Goal: Transaction & Acquisition: Purchase product/service

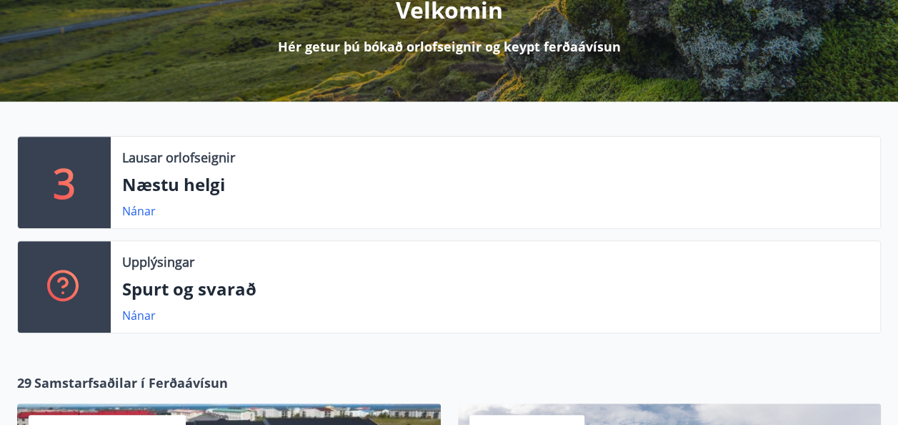
scroll to position [202, 0]
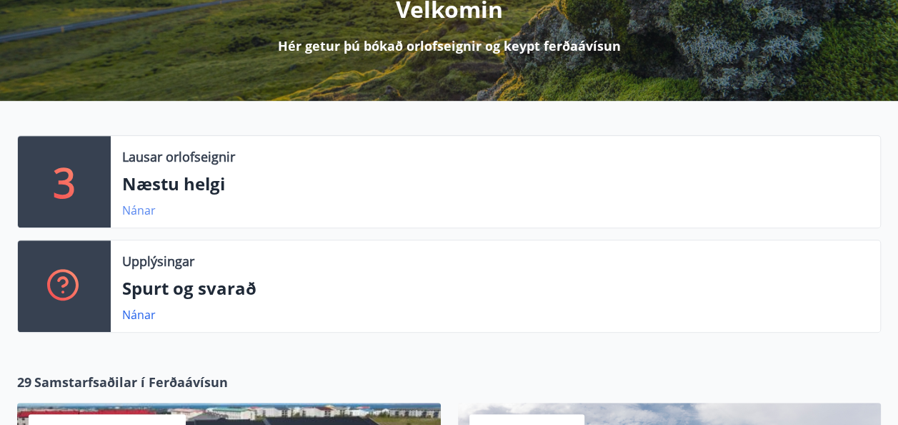
click at [132, 210] on link "Nánar" at bounding box center [139, 210] width 34 height 16
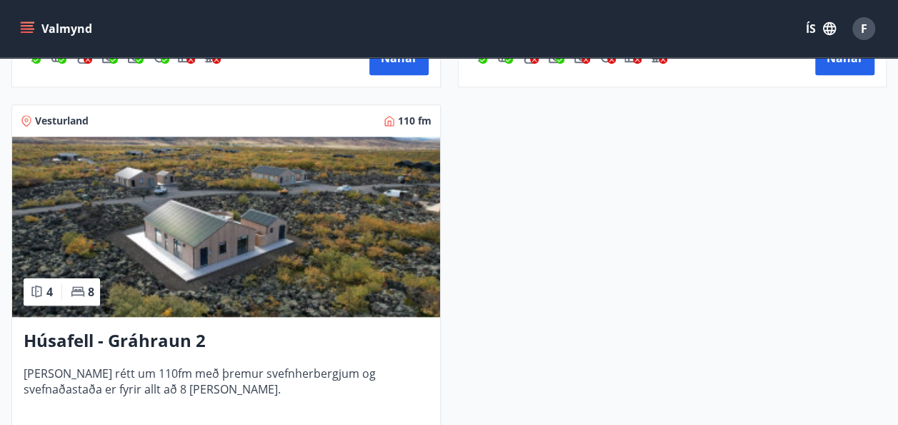
scroll to position [743, 0]
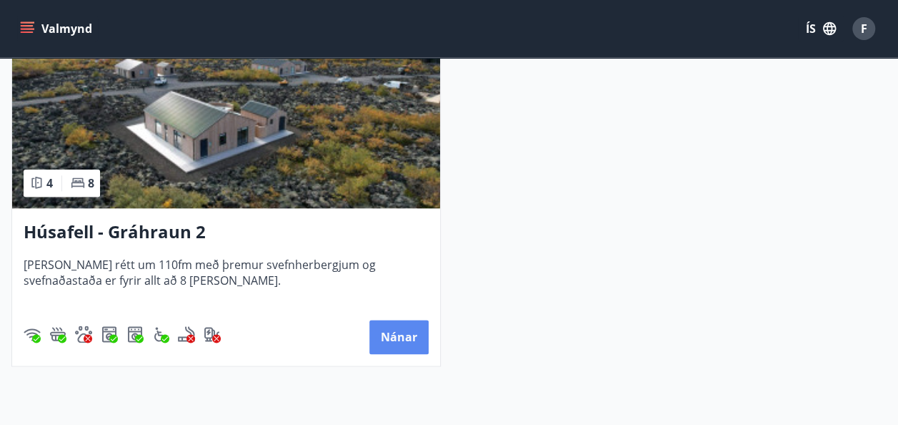
click at [393, 337] on button "Nánar" at bounding box center [399, 336] width 59 height 34
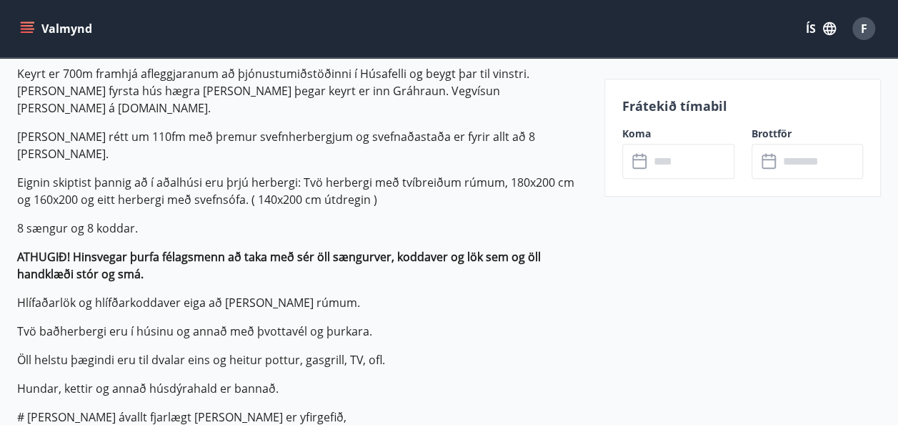
scroll to position [465, 0]
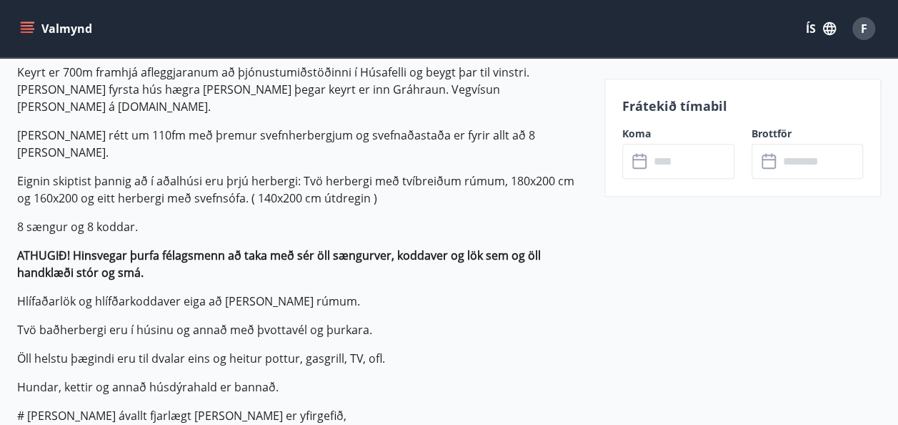
click at [660, 169] on input "text" at bounding box center [692, 161] width 85 height 35
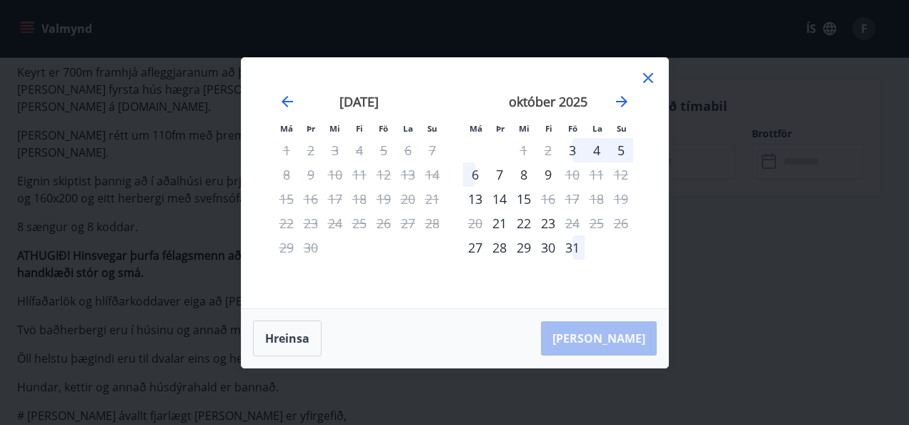
click at [645, 81] on icon at bounding box center [648, 77] width 17 height 17
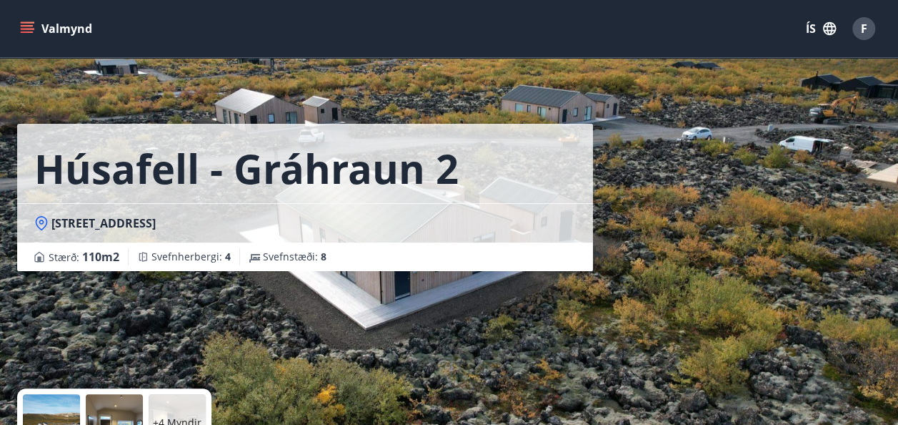
scroll to position [0, 0]
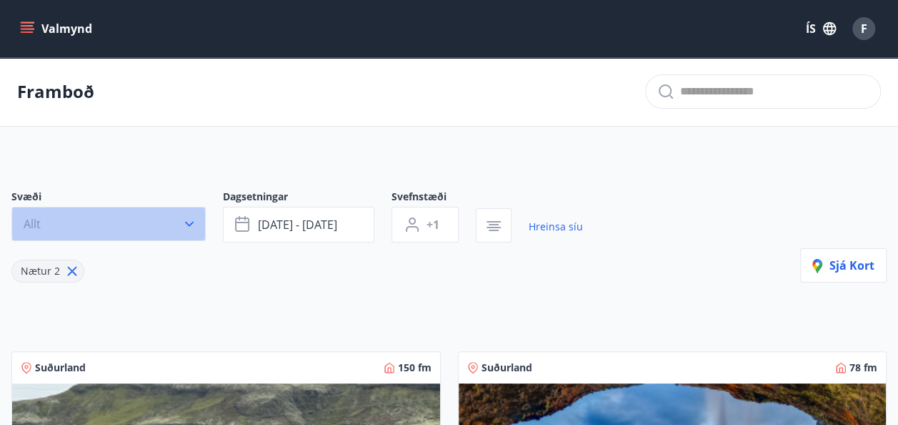
click at [184, 222] on icon "button" at bounding box center [189, 224] width 14 height 14
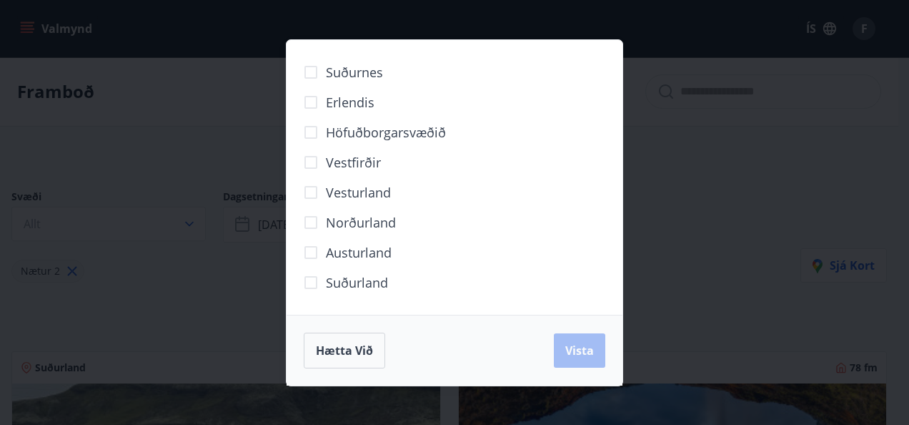
click at [655, 345] on div "Suðurnes Erlendis Höfuðborgarsvæðið [GEOGRAPHIC_DATA] [GEOGRAPHIC_DATA] [GEOGRA…" at bounding box center [454, 212] width 909 height 425
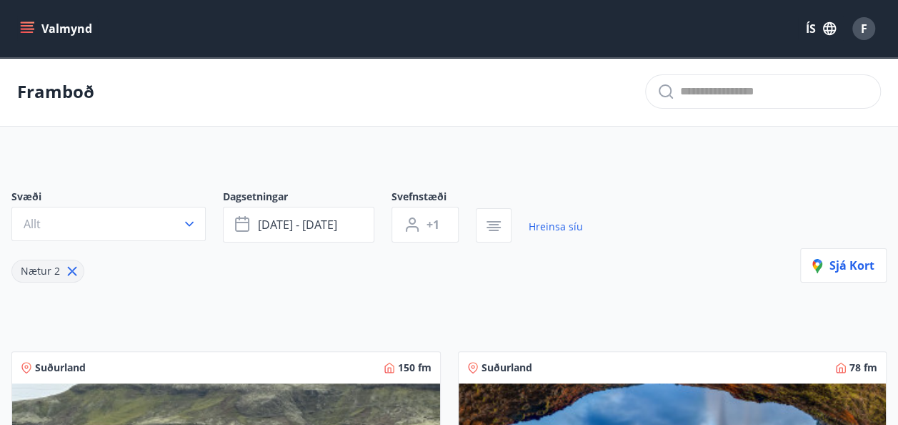
click at [71, 269] on icon at bounding box center [72, 271] width 9 height 9
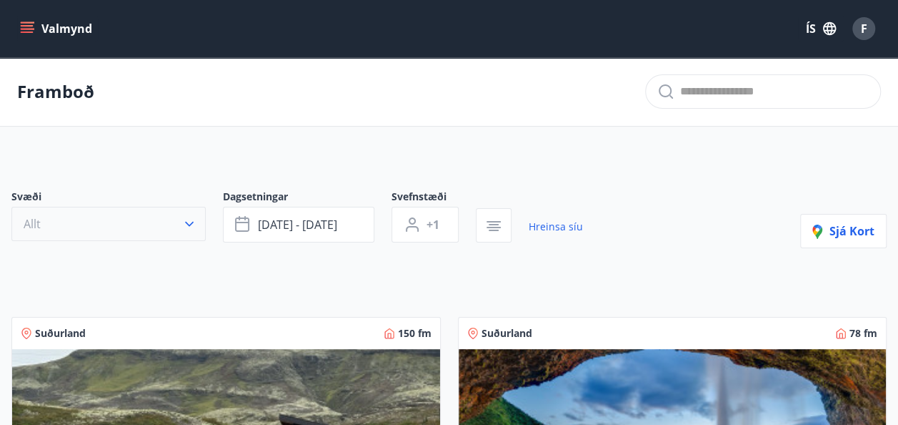
click at [197, 224] on button "Allt" at bounding box center [108, 224] width 194 height 34
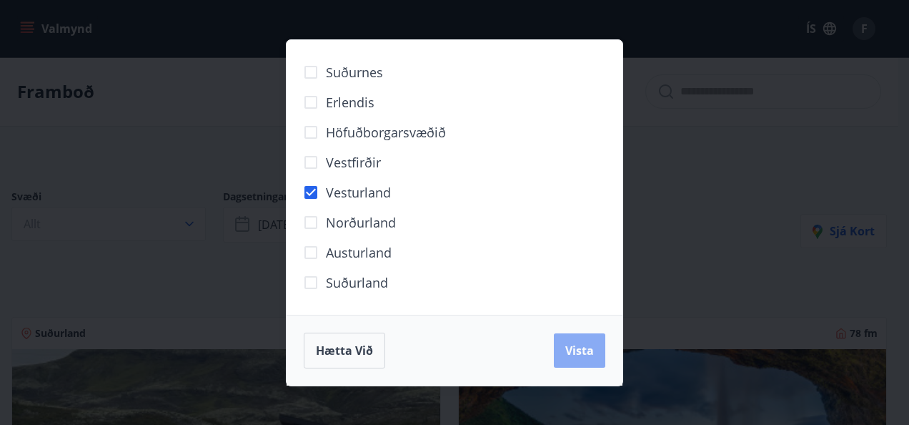
click at [570, 349] on span "Vista" at bounding box center [579, 350] width 29 height 16
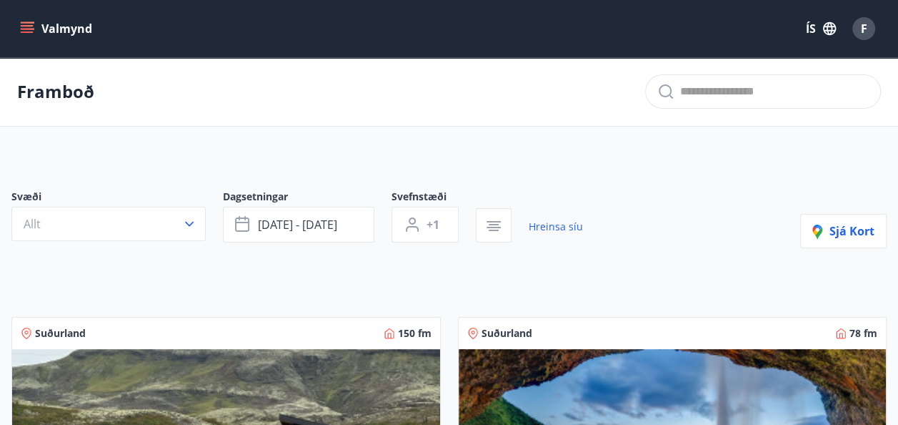
click at [23, 24] on icon "menu" at bounding box center [27, 28] width 14 height 14
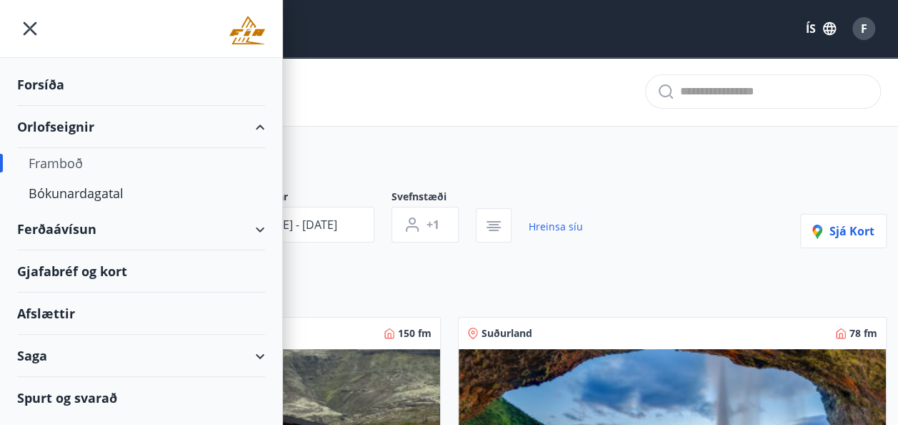
click at [66, 224] on div "Ferðaávísun" at bounding box center [141, 229] width 248 height 42
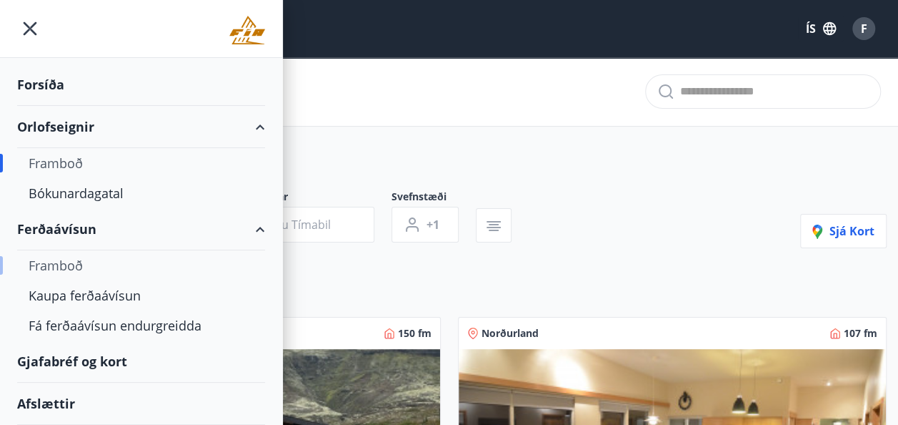
click at [72, 263] on div "Framboð" at bounding box center [141, 265] width 225 height 30
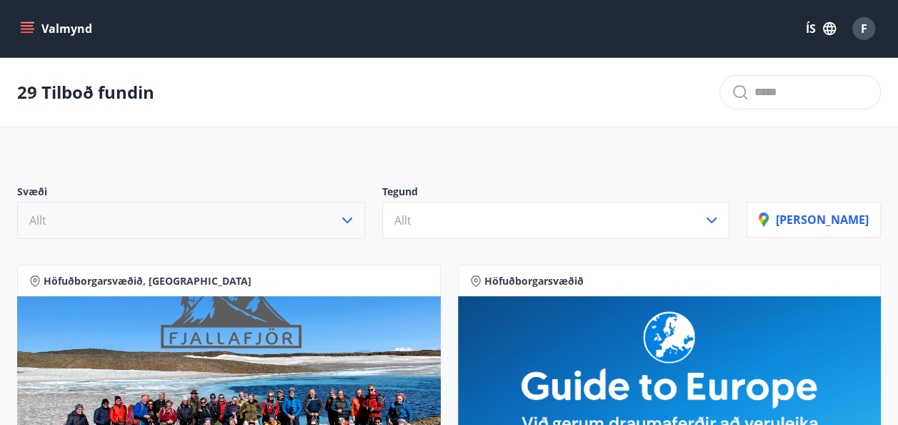
click at [356, 224] on icon "button" at bounding box center [347, 220] width 17 height 17
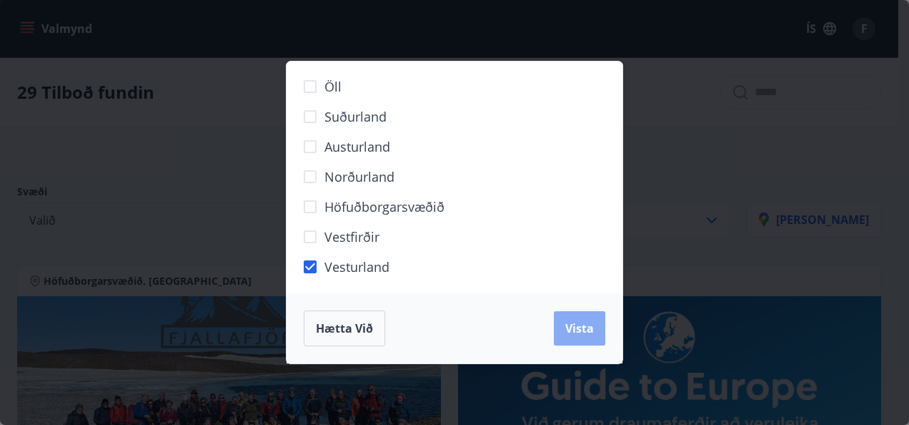
click at [585, 324] on span "Vista" at bounding box center [579, 328] width 29 height 16
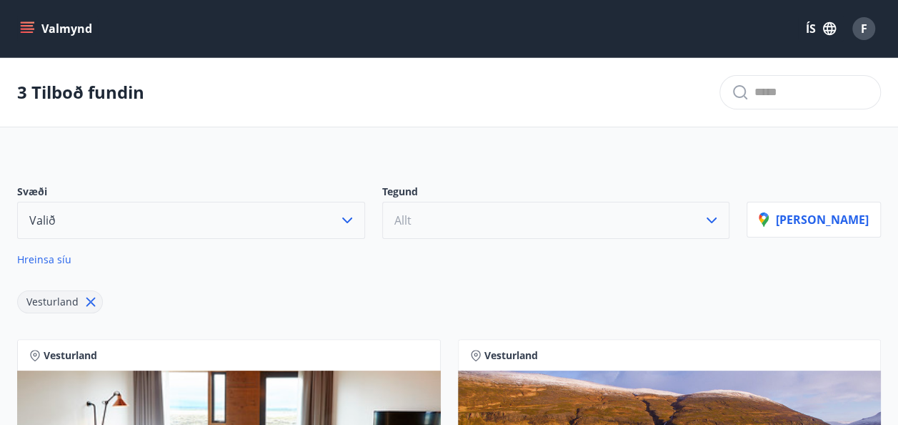
click at [473, 229] on button "Allt" at bounding box center [556, 220] width 348 height 37
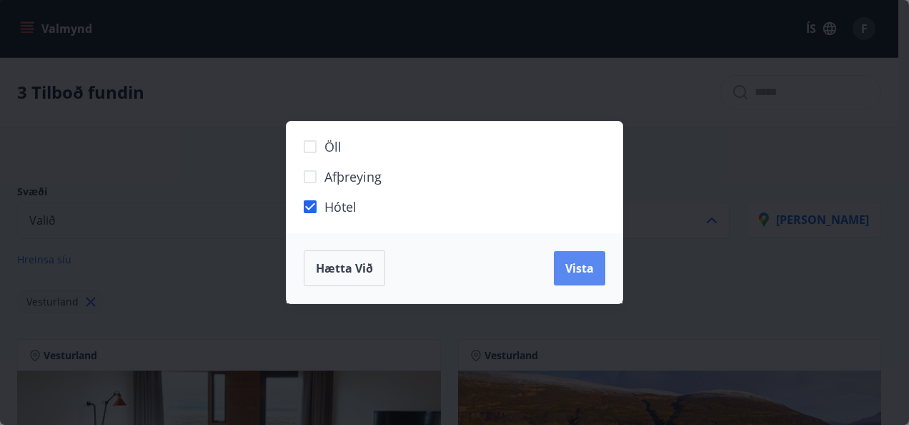
click at [588, 270] on span "Vista" at bounding box center [579, 268] width 29 height 16
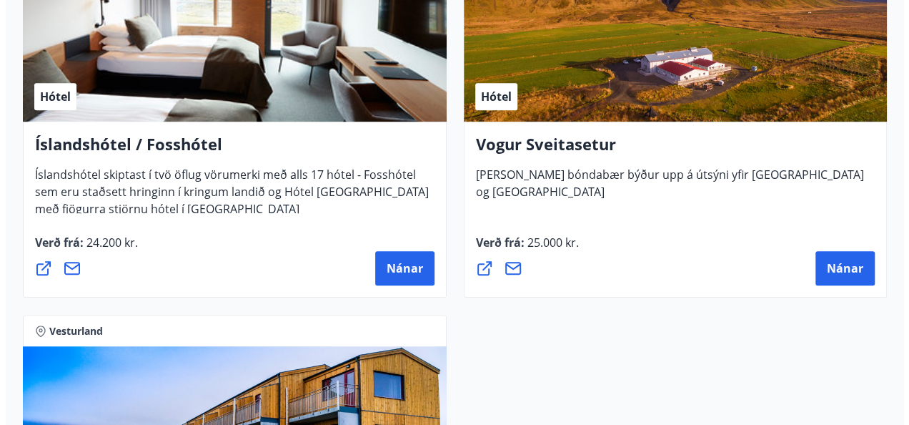
scroll to position [425, 0]
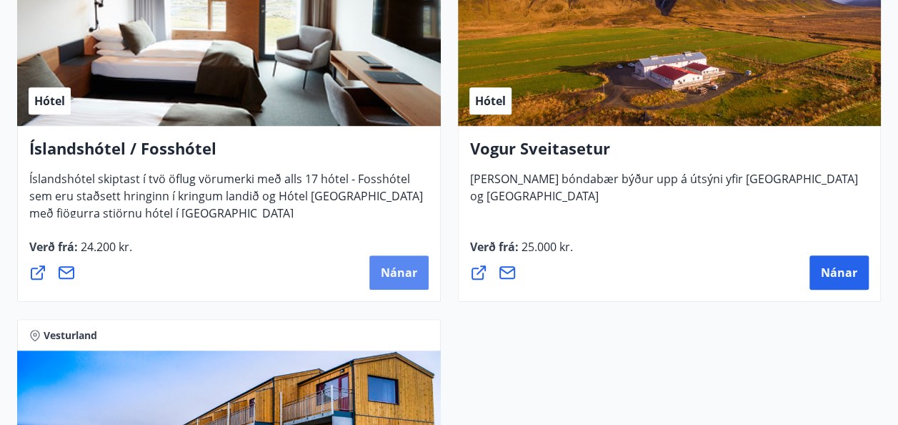
click at [404, 267] on span "Nánar" at bounding box center [399, 272] width 36 height 16
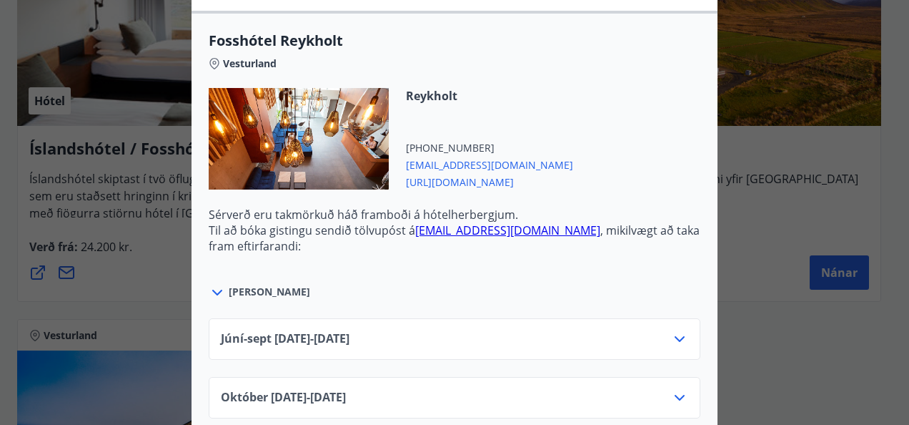
scroll to position [511, 0]
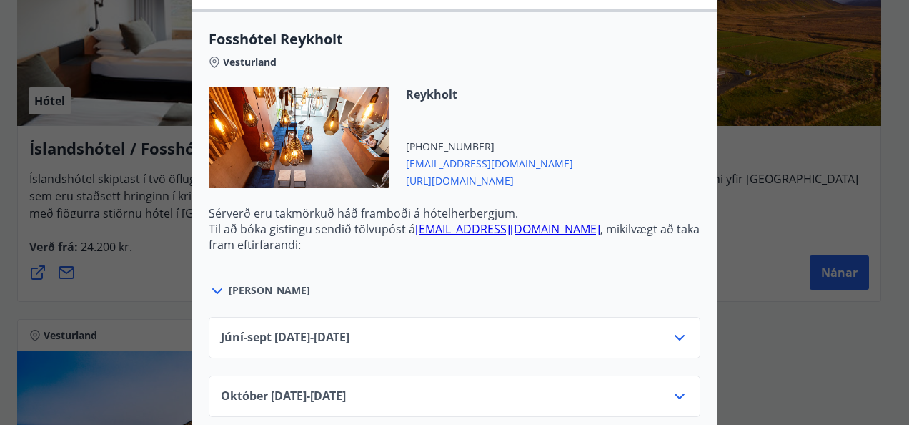
click at [677, 335] on icon at bounding box center [680, 338] width 10 height 6
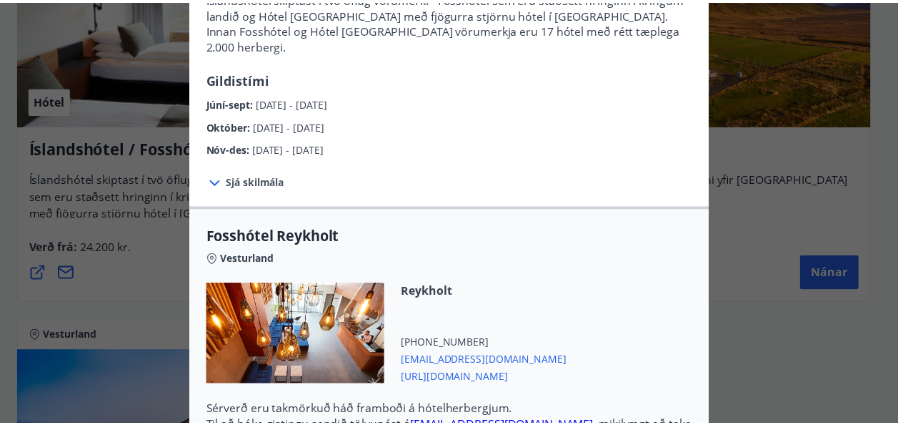
scroll to position [0, 0]
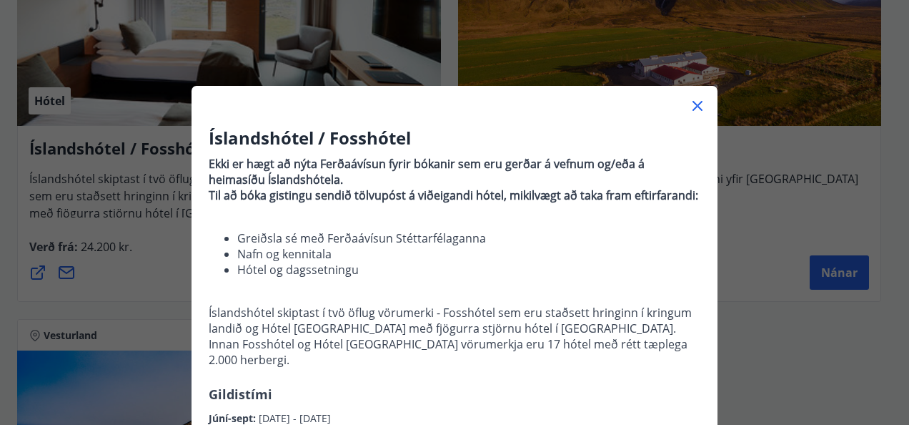
click at [693, 106] on icon at bounding box center [698, 106] width 10 height 10
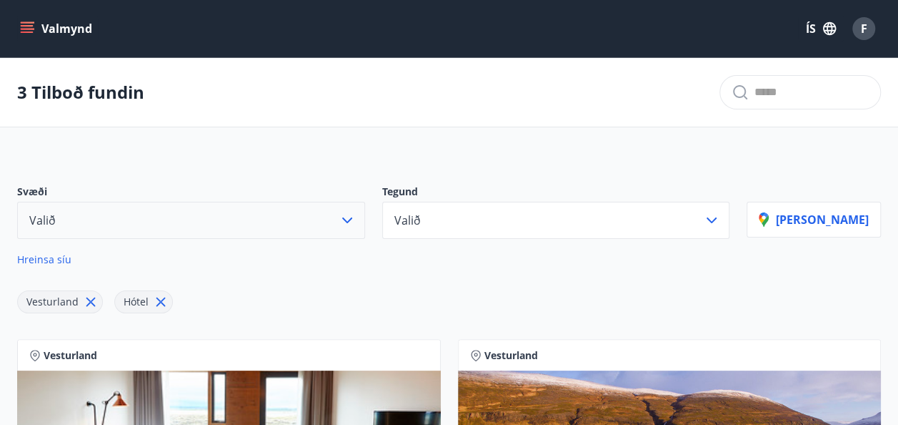
click at [29, 29] on icon "menu" at bounding box center [29, 28] width 16 height 1
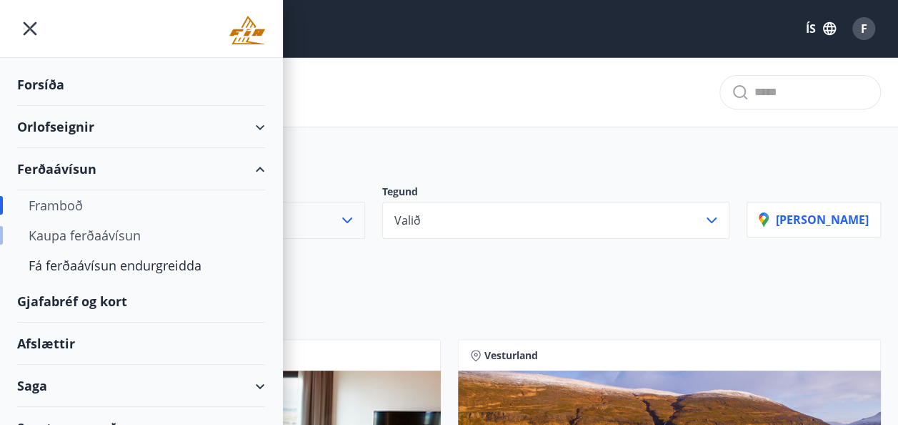
click at [76, 232] on div "Kaupa ferðaávísun" at bounding box center [141, 235] width 225 height 30
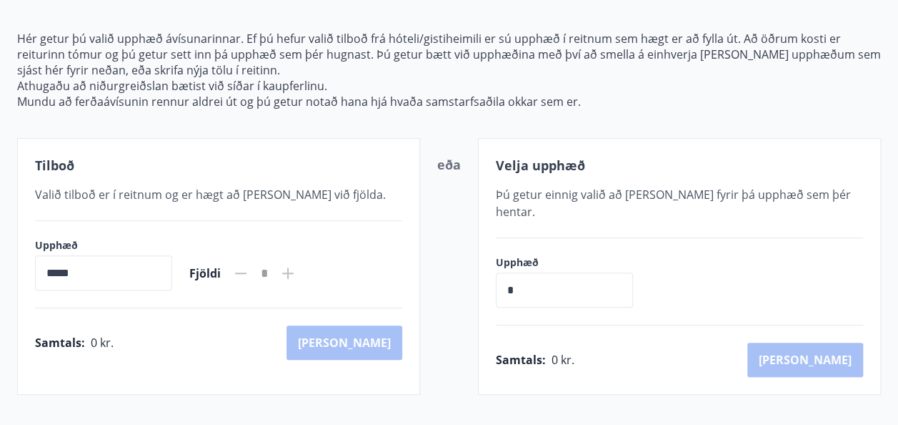
scroll to position [149, 0]
click at [533, 273] on input "*" at bounding box center [564, 290] width 137 height 35
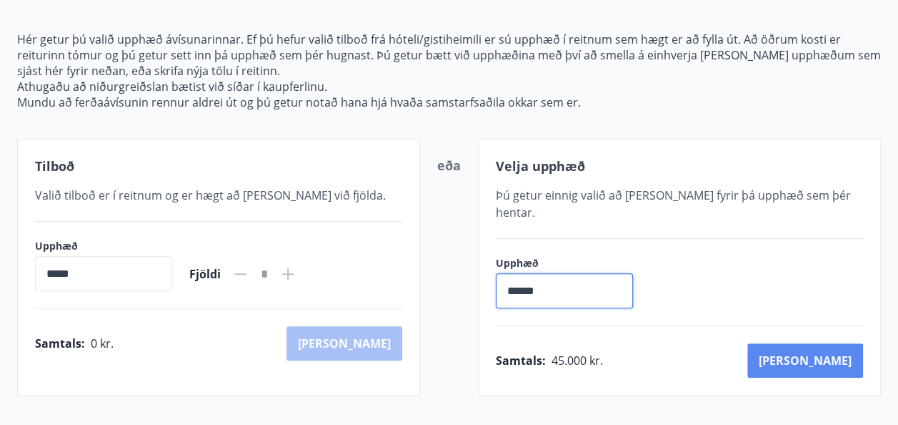
type input "******"
click at [829, 343] on button "[PERSON_NAME]" at bounding box center [806, 360] width 116 height 34
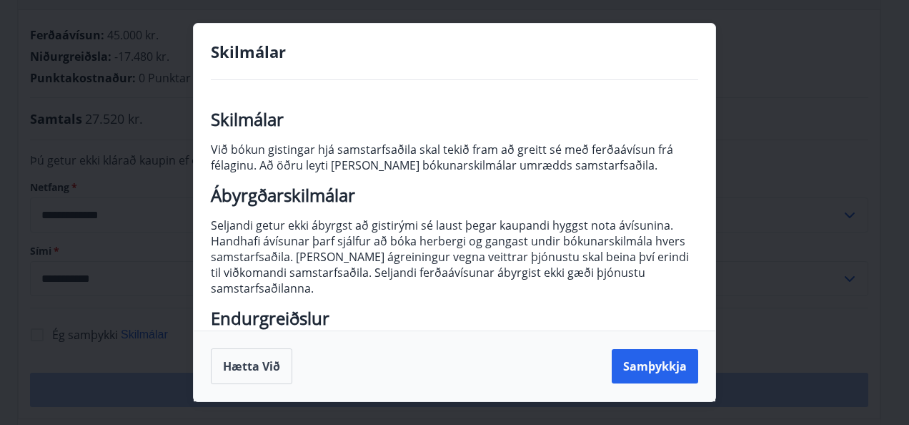
scroll to position [19, 0]
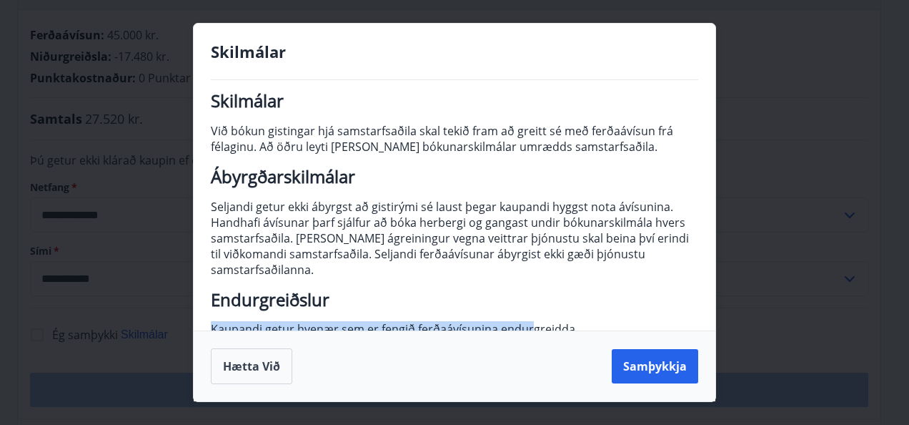
drag, startPoint x: 528, startPoint y: 326, endPoint x: 588, endPoint y: 286, distance: 71.6
click at [588, 286] on p "Skilmálar Við bókun gistingar hjá samstarfsaðila skal tekið fram að greitt sé m…" at bounding box center [454, 353] width 487 height 521
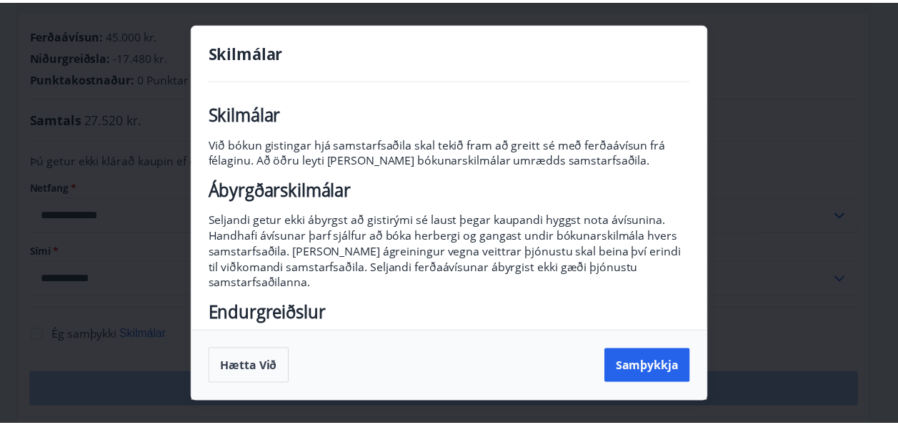
scroll to position [0, 0]
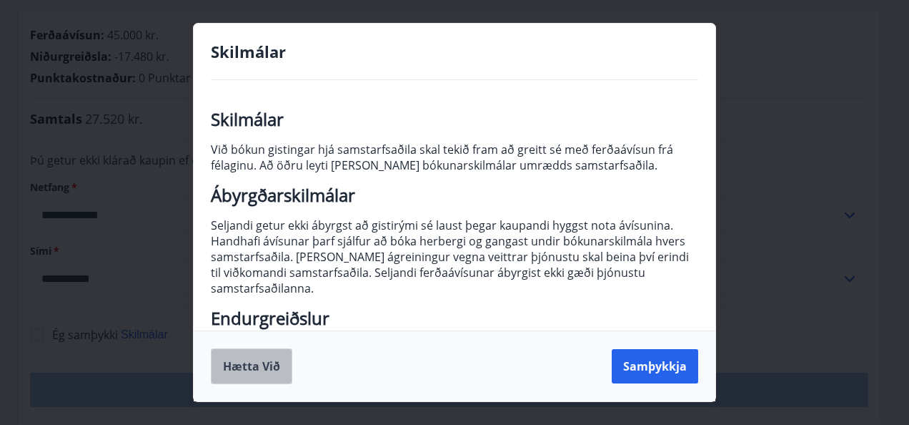
click at [239, 364] on button "Hætta við" at bounding box center [251, 366] width 81 height 36
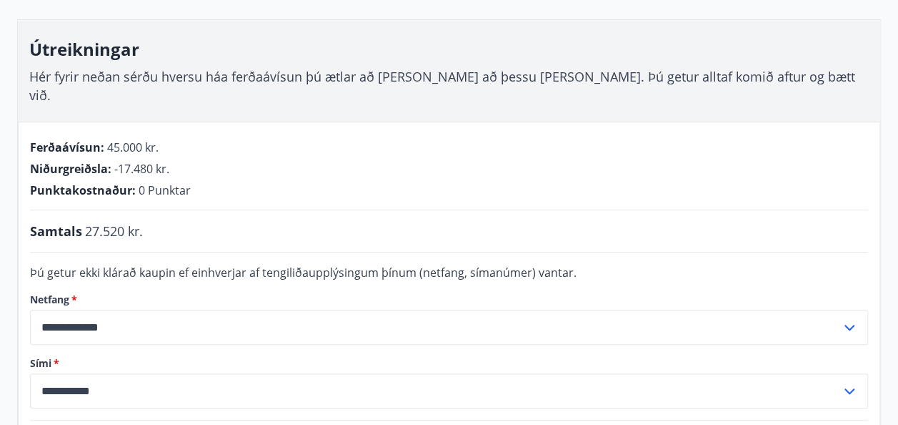
scroll to position [191, 0]
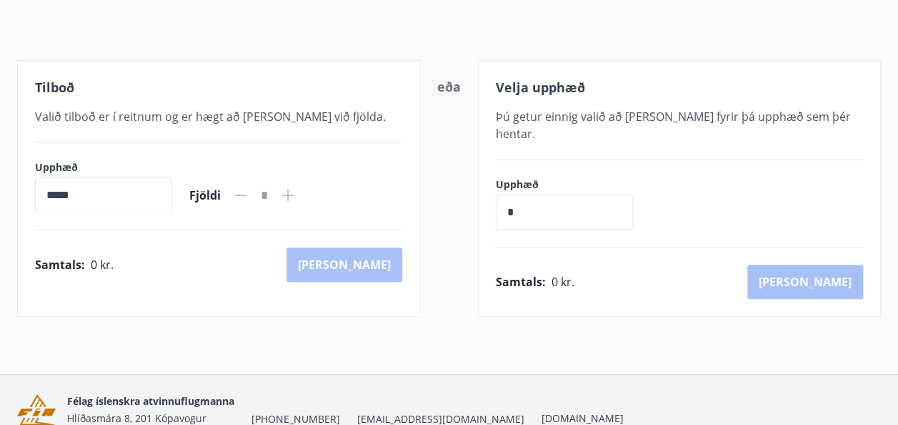
scroll to position [227, 0]
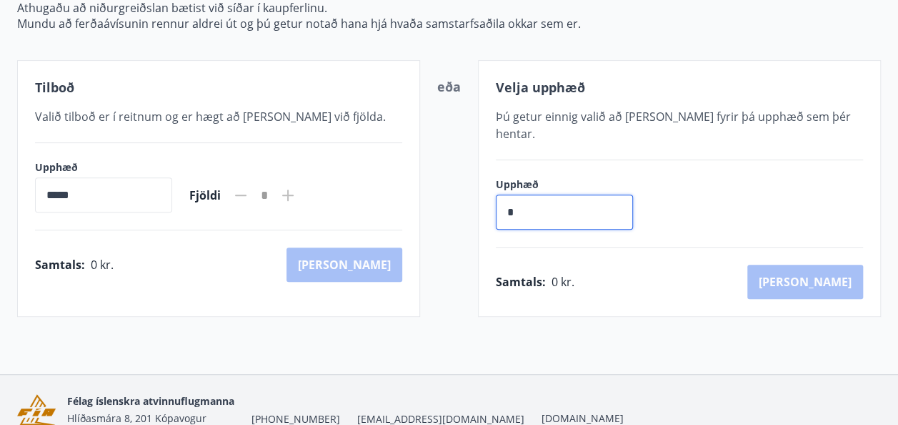
click at [540, 200] on input "*" at bounding box center [564, 211] width 137 height 35
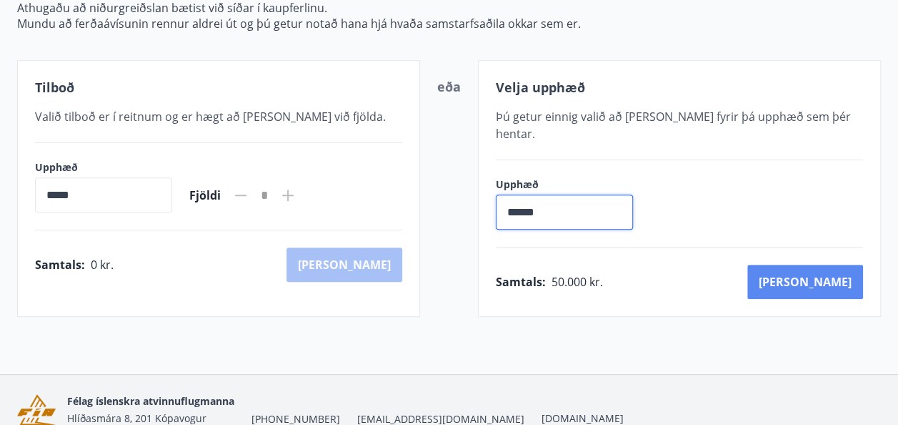
type input "******"
click at [831, 264] on button "[PERSON_NAME]" at bounding box center [806, 281] width 116 height 34
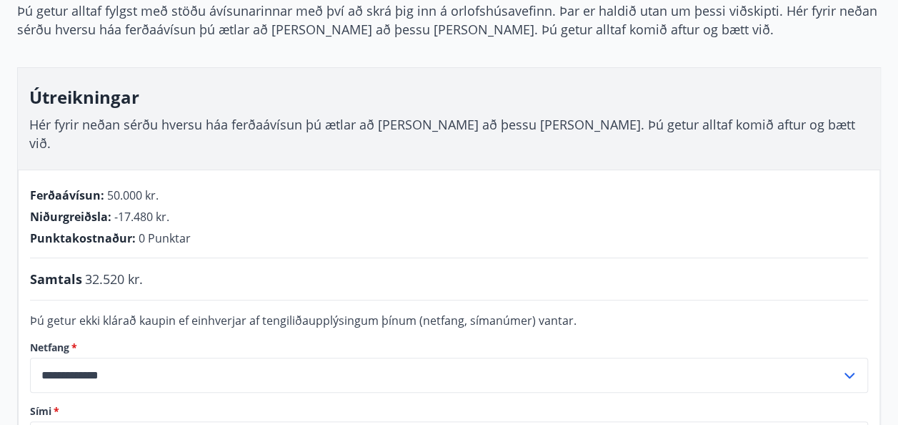
scroll to position [139, 0]
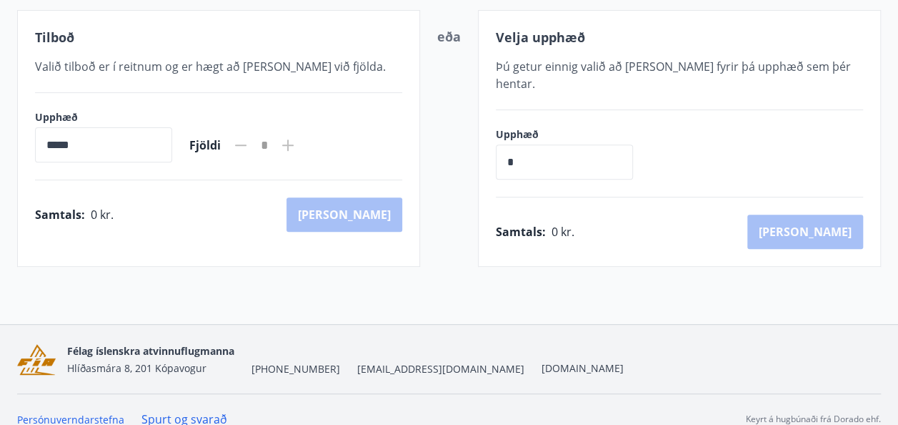
scroll to position [277, 0]
click at [537, 144] on input "*" at bounding box center [564, 161] width 137 height 35
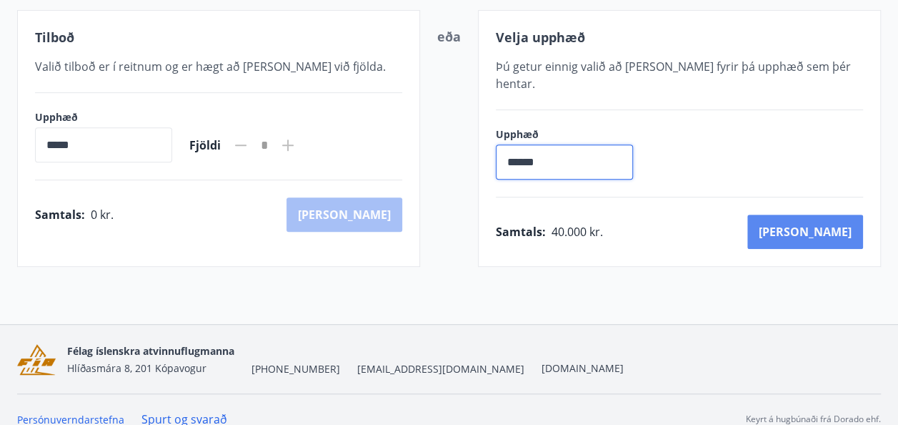
type input "******"
click at [836, 214] on button "[PERSON_NAME]" at bounding box center [806, 231] width 116 height 34
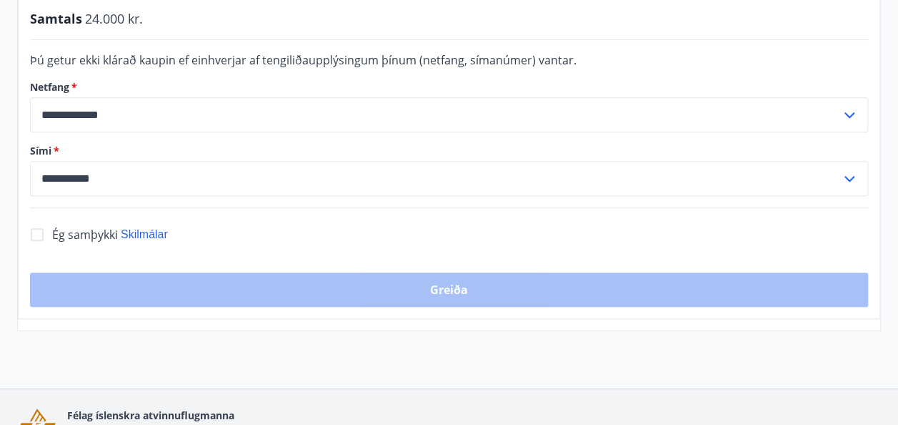
scroll to position [405, 0]
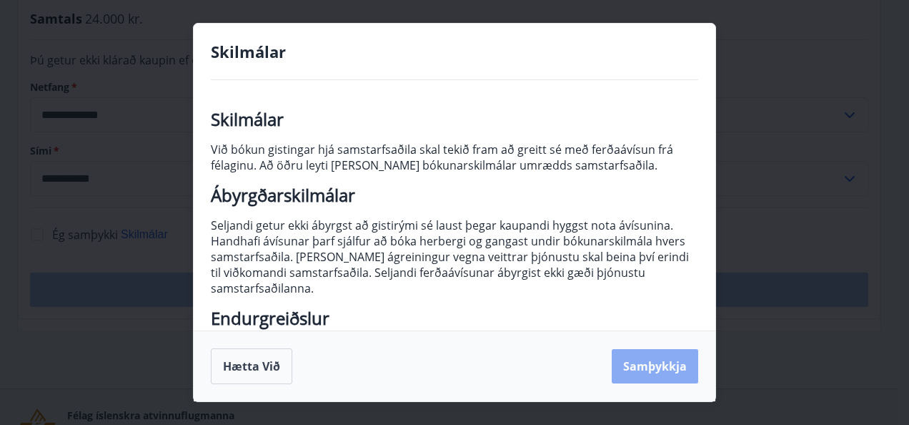
click at [628, 360] on button "Samþykkja" at bounding box center [655, 366] width 86 height 34
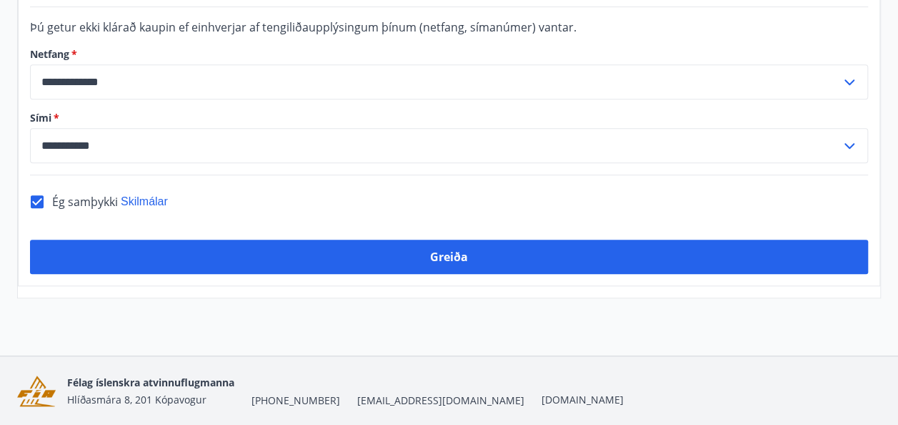
scroll to position [439, 0]
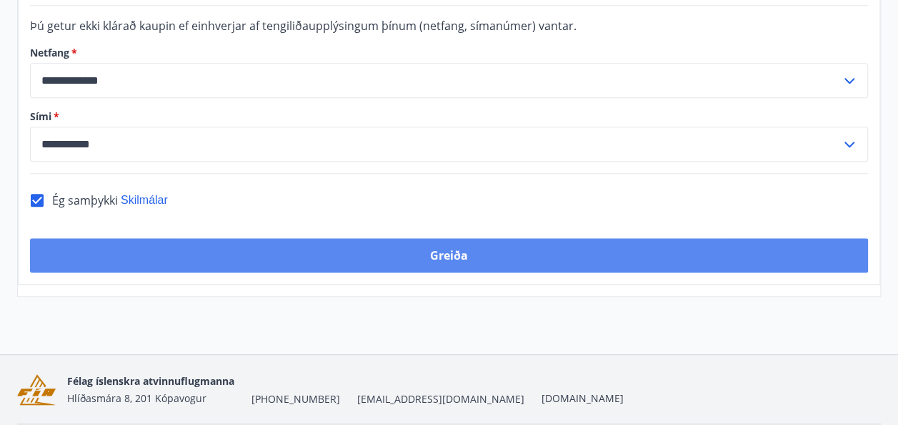
click at [440, 238] on button "Greiða" at bounding box center [449, 255] width 838 height 34
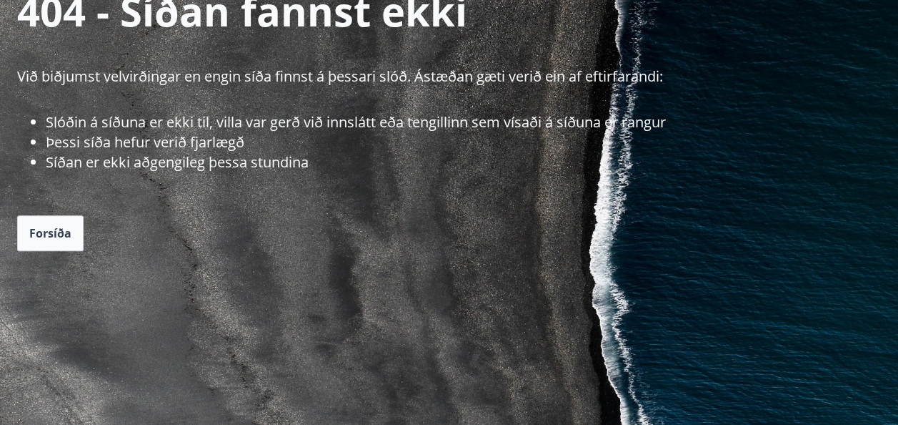
scroll to position [161, 0]
click at [51, 239] on span "Forsíða" at bounding box center [50, 232] width 42 height 16
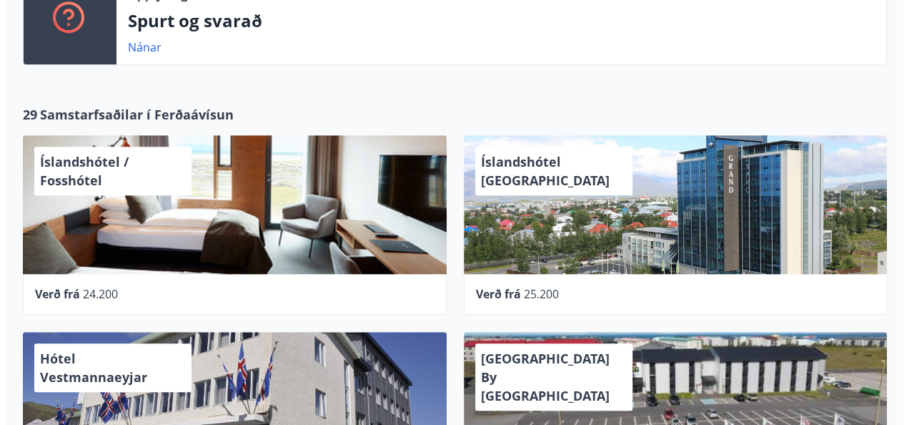
scroll to position [470, 0]
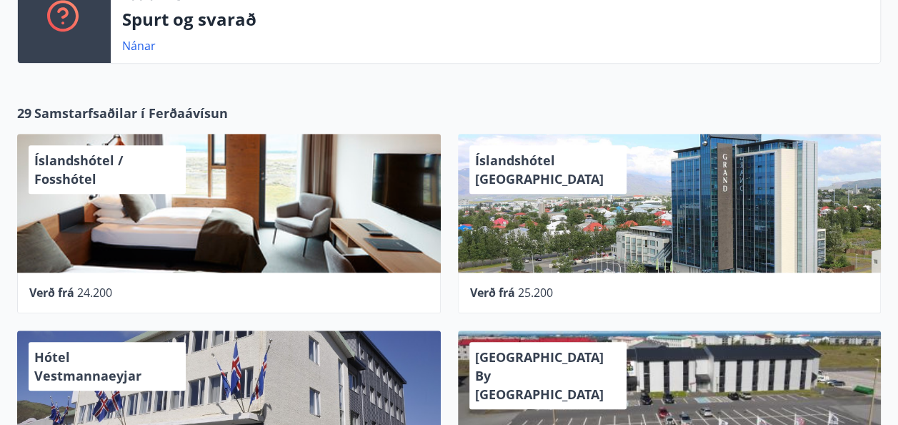
click at [187, 219] on div "Íslandshótel / Fosshótel" at bounding box center [229, 203] width 424 height 139
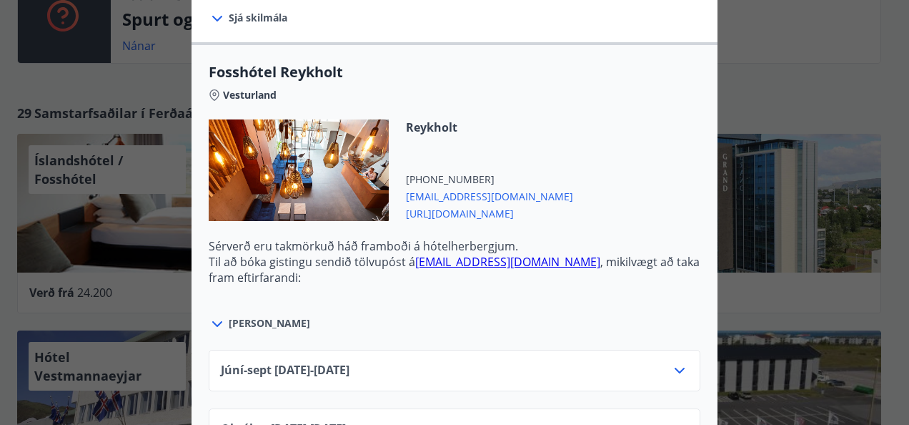
scroll to position [480, 0]
